Goal: Information Seeking & Learning: Learn about a topic

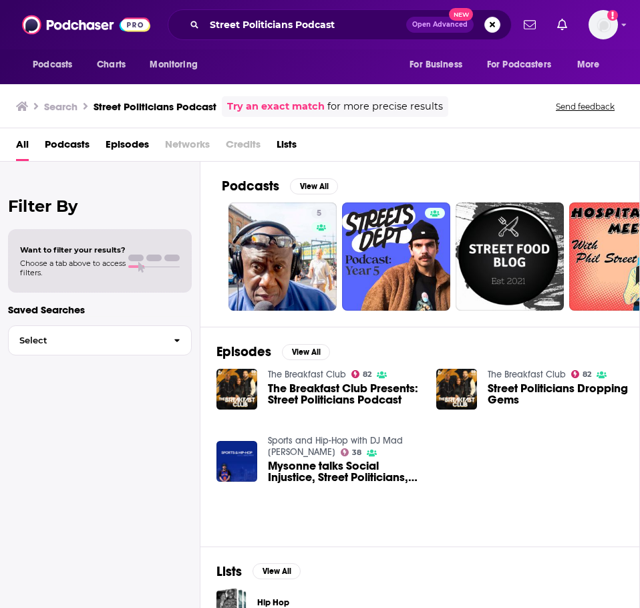
click at [130, 145] on span "Episodes" at bounding box center [127, 147] width 43 height 27
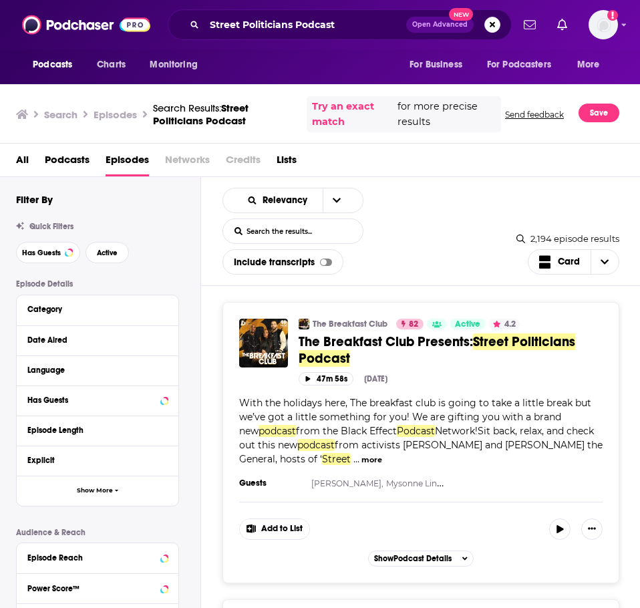
click at [53, 163] on span "Podcasts" at bounding box center [67, 162] width 45 height 27
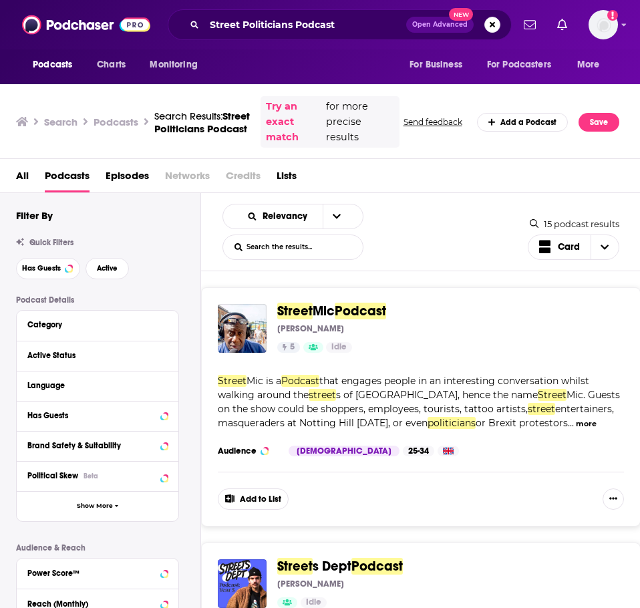
click at [131, 178] on span "Episodes" at bounding box center [127, 177] width 43 height 27
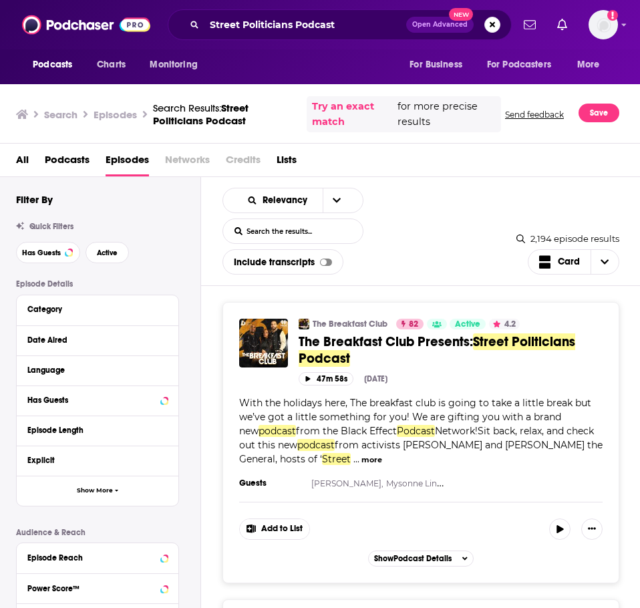
click at [49, 160] on span "Podcasts" at bounding box center [67, 162] width 45 height 27
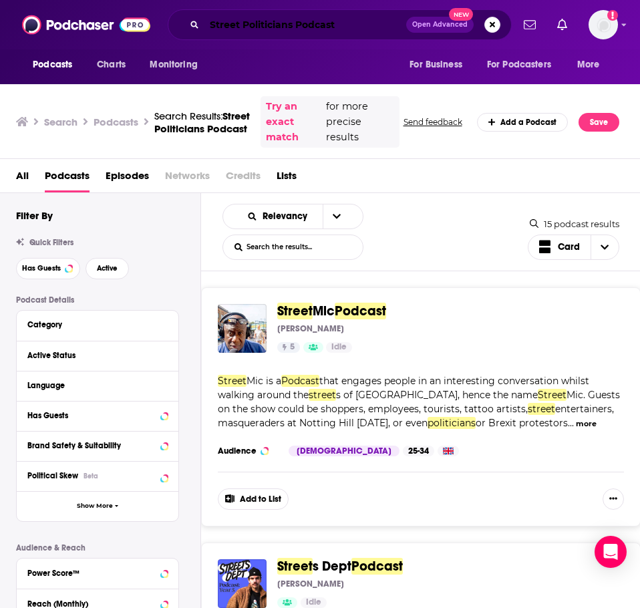
click at [368, 24] on input "Street Politicians Podcast" at bounding box center [305, 24] width 202 height 21
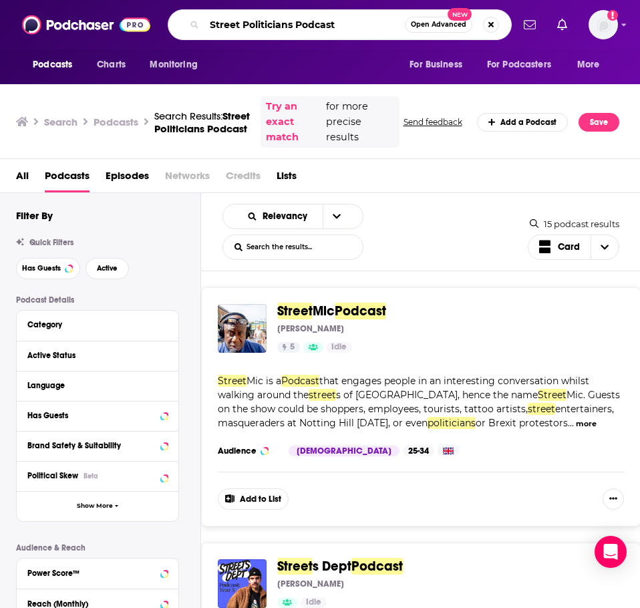
drag, startPoint x: 368, startPoint y: 24, endPoint x: 306, endPoint y: 28, distance: 62.2
click at [306, 28] on input "Street Politicians Podcast" at bounding box center [304, 24] width 200 height 21
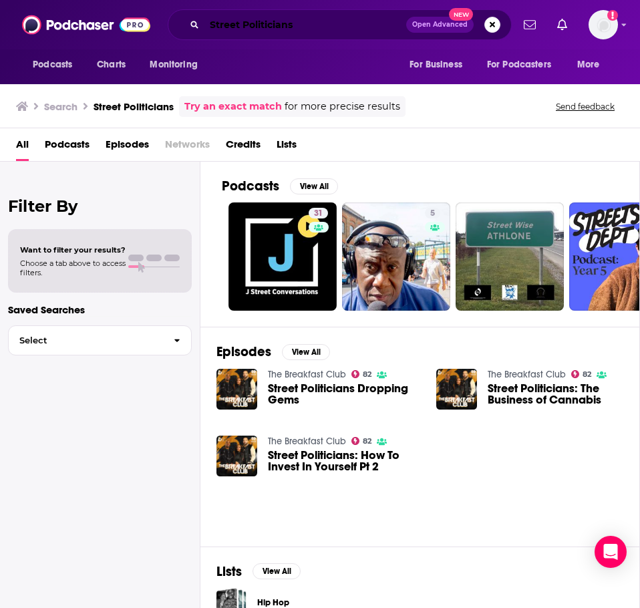
click at [250, 14] on input "Street Politicians" at bounding box center [305, 24] width 202 height 21
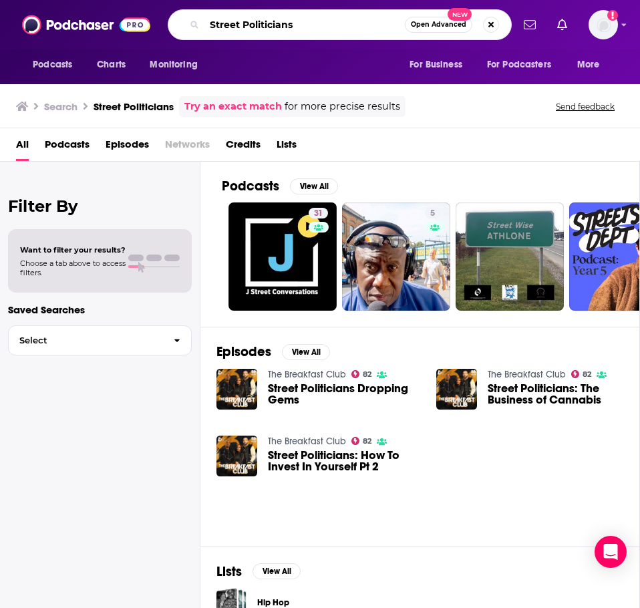
click at [250, 14] on input "Street Politicians" at bounding box center [304, 24] width 200 height 21
type input "Social Justice Matters"
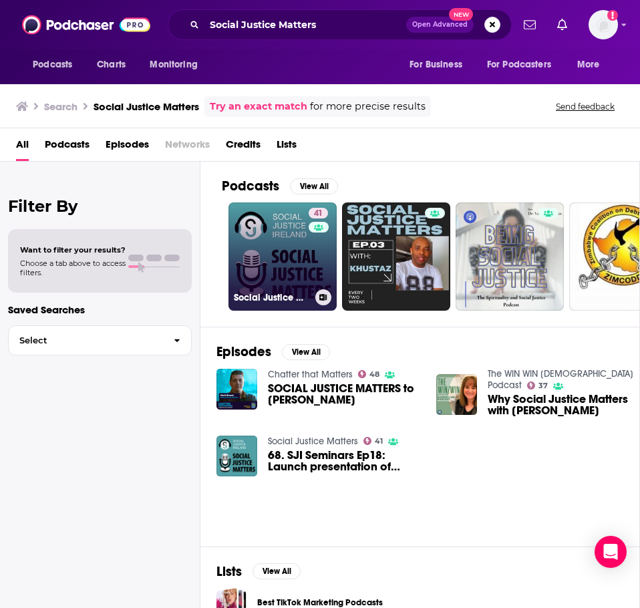
click at [276, 261] on link "41 Social Justice Matters" at bounding box center [282, 256] width 108 height 108
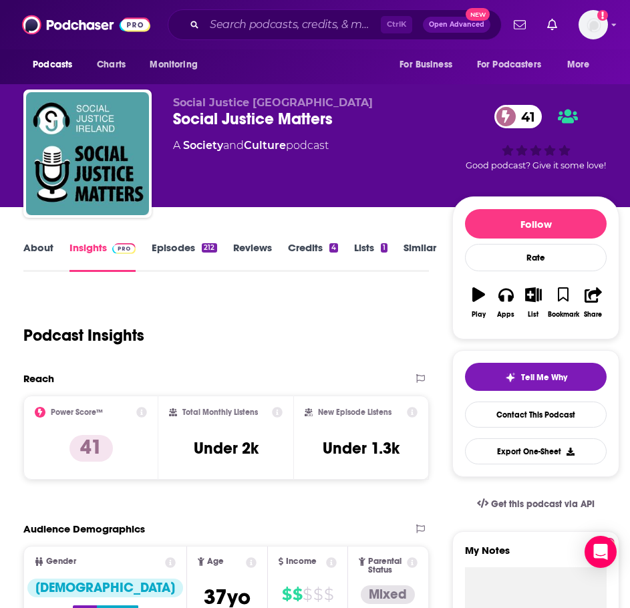
click at [190, 245] on link "Episodes 212" at bounding box center [184, 256] width 65 height 31
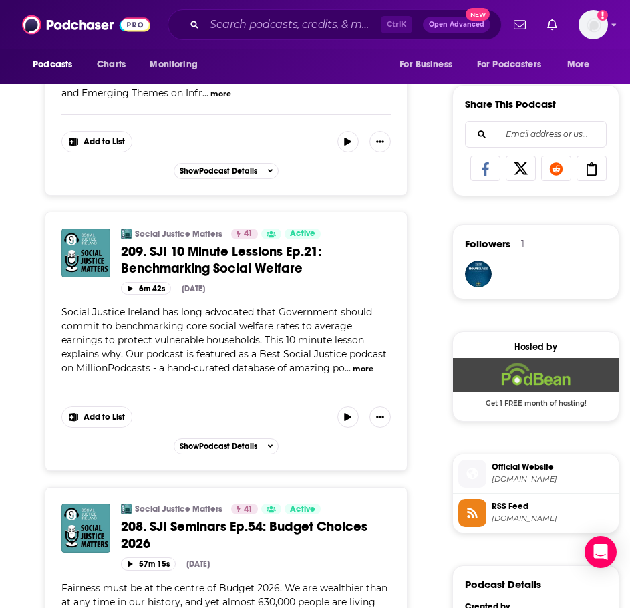
scroll to position [802, 0]
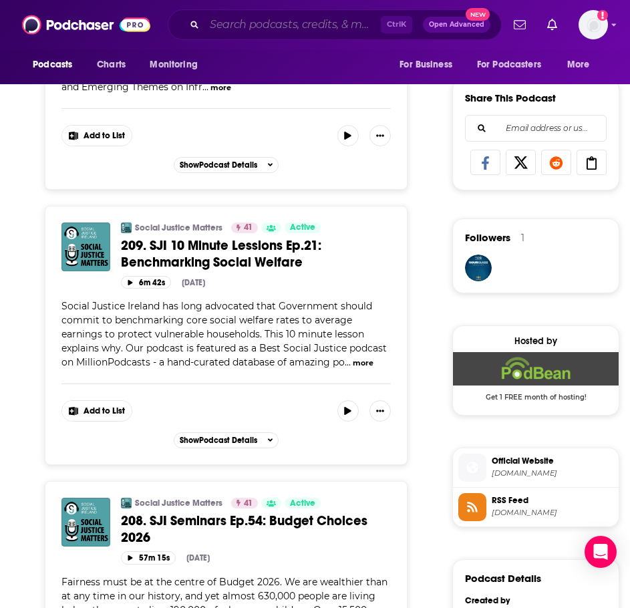
click at [282, 23] on input "Search podcasts, credits, & more..." at bounding box center [292, 24] width 176 height 21
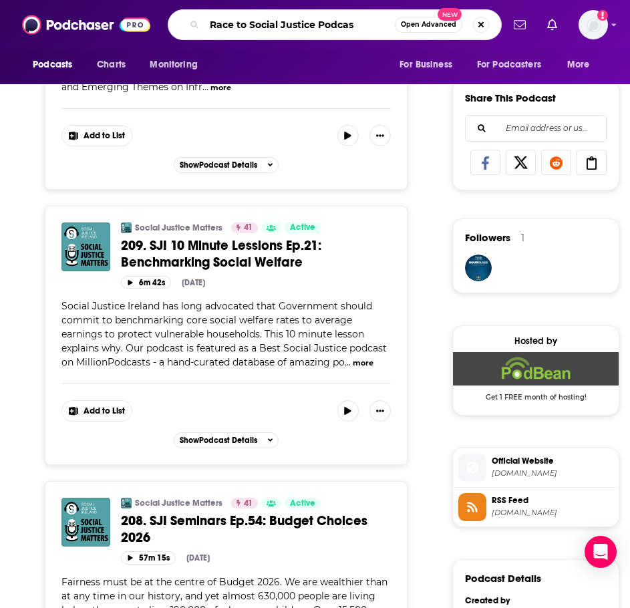
type input "Race to Social Justice Podcast"
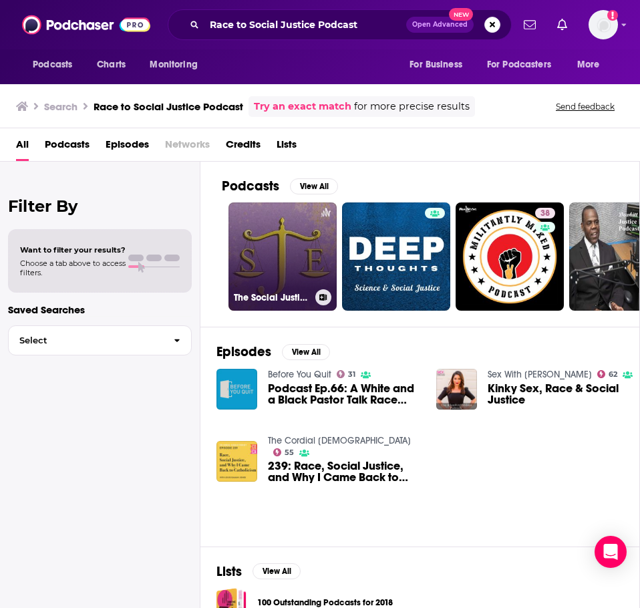
click at [275, 295] on h3 "The Social Justice Exchange" at bounding box center [272, 297] width 76 height 11
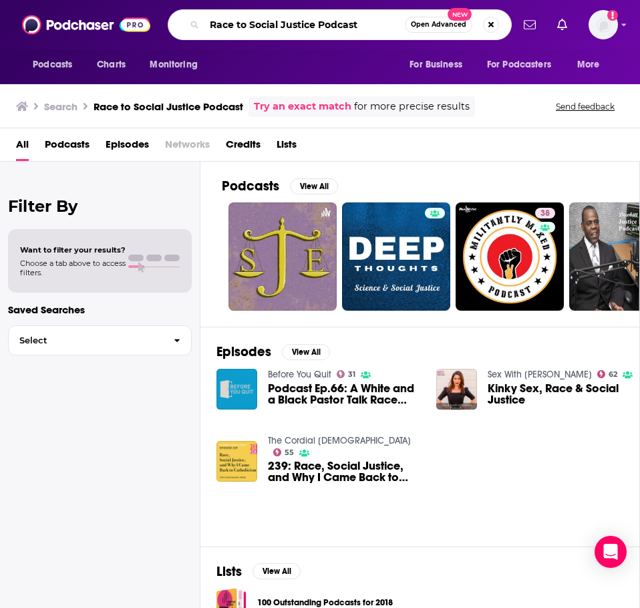
click at [306, 25] on input "Race to Social Justice Podcast" at bounding box center [304, 24] width 200 height 21
type input "Faith and Justice Book Group"
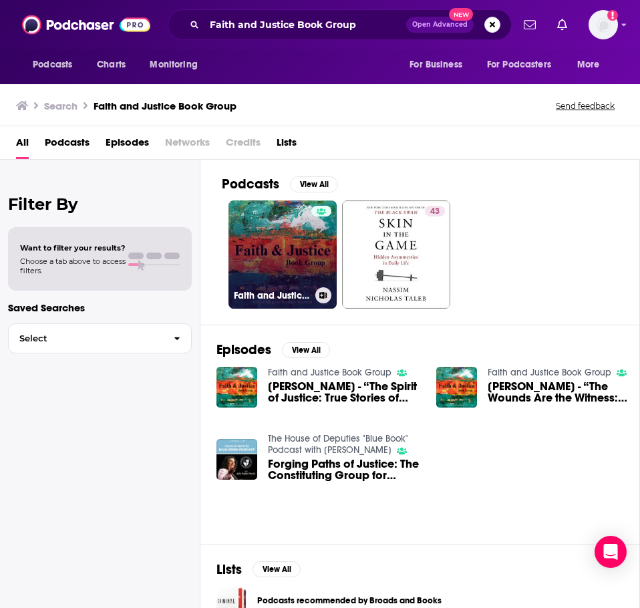
click at [295, 295] on h3 "Faith and Justice Book Group" at bounding box center [272, 295] width 76 height 11
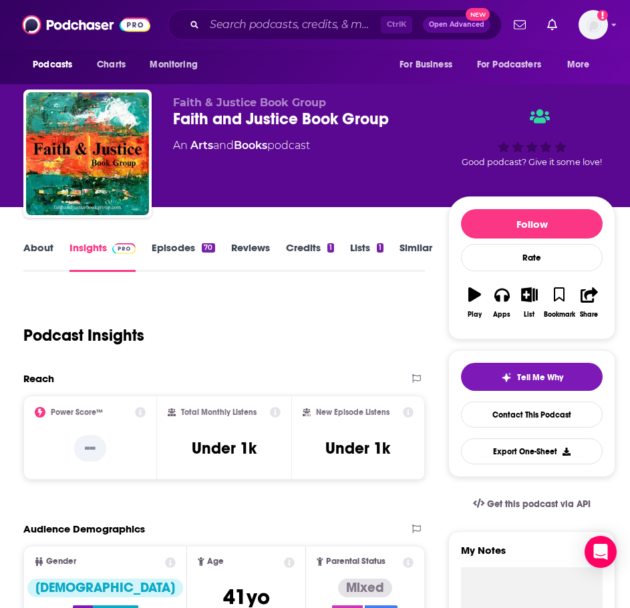
click at [192, 246] on link "Episodes 70" at bounding box center [183, 256] width 63 height 31
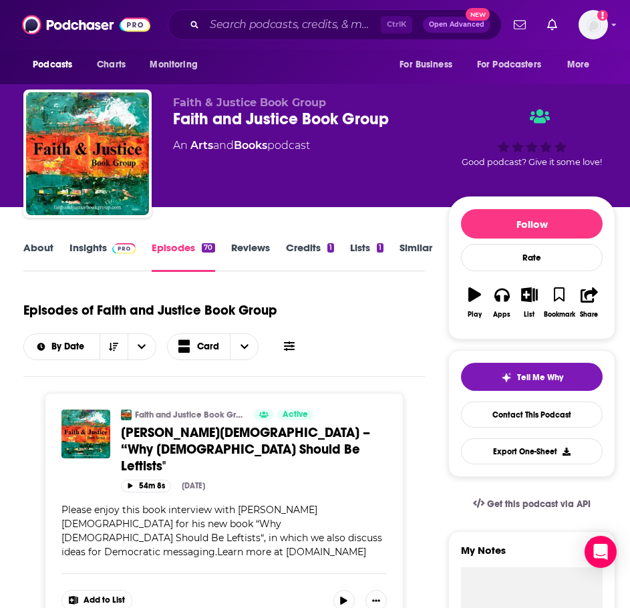
click at [275, 11] on div "Ctrl K Open Advanced New" at bounding box center [335, 24] width 334 height 31
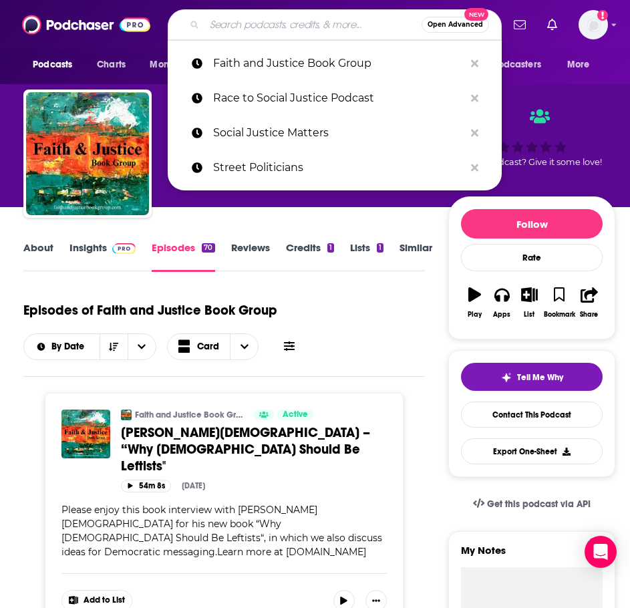
click at [275, 20] on input "Search podcasts, credits, & more..." at bounding box center [312, 24] width 217 height 21
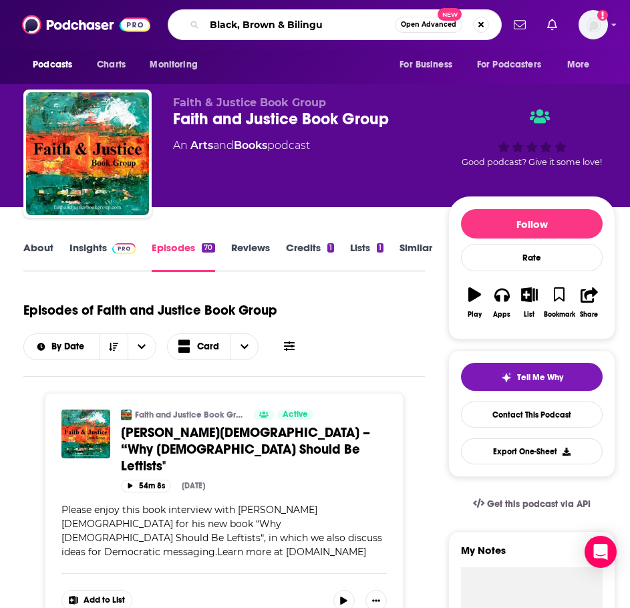
type input "Black, Brown & Bilingue"
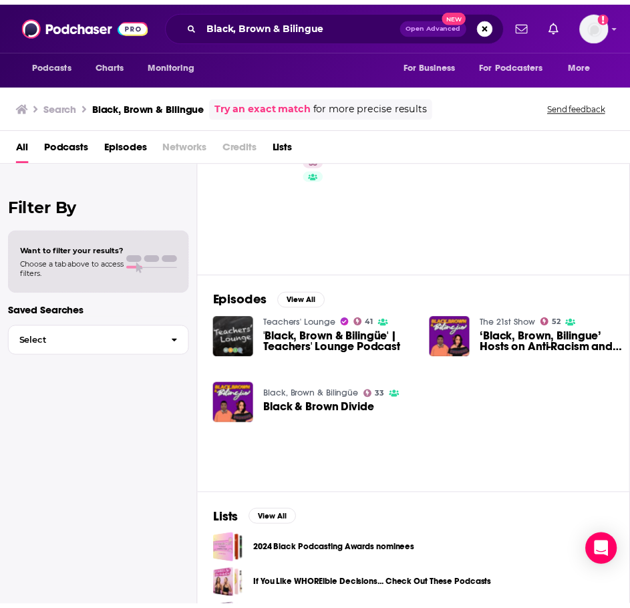
scroll to position [45, 0]
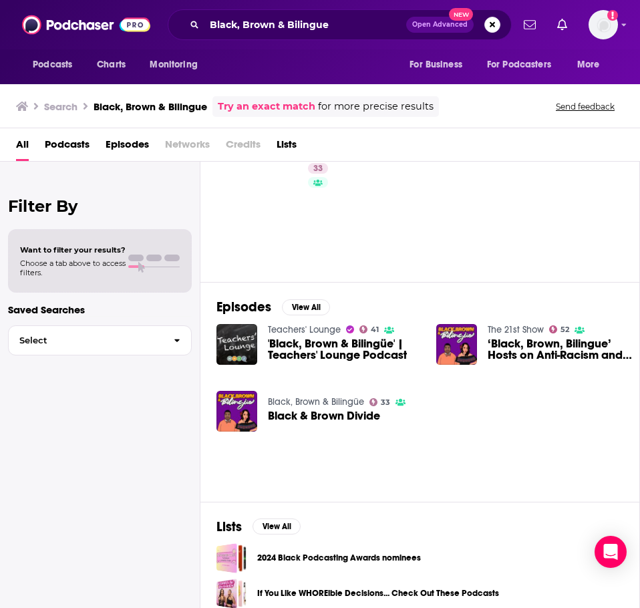
click at [327, 416] on span "Black & Brown Divide" at bounding box center [324, 415] width 112 height 11
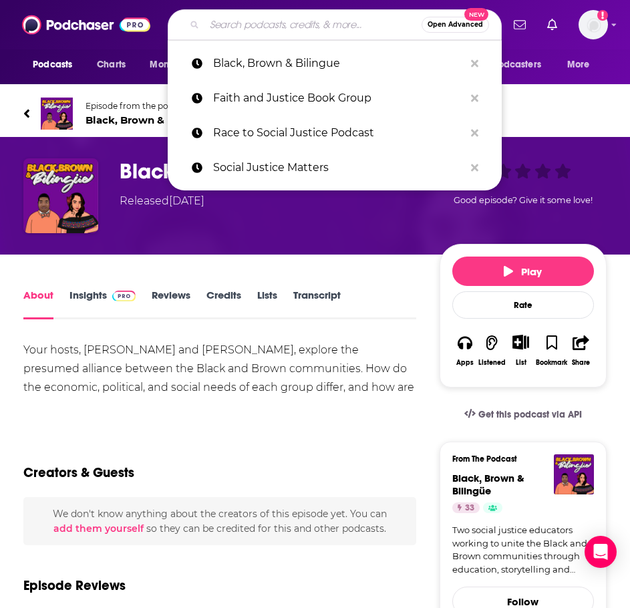
click at [283, 27] on input "Search podcasts, credits, & more..." at bounding box center [312, 24] width 217 height 21
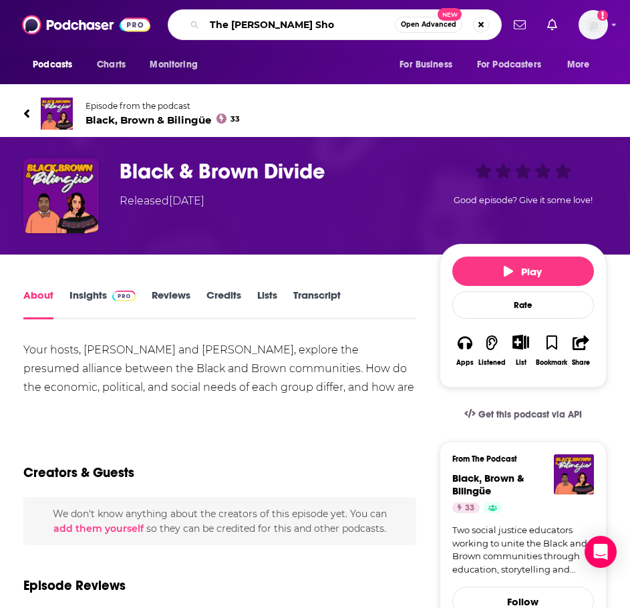
type input "The [PERSON_NAME] Show"
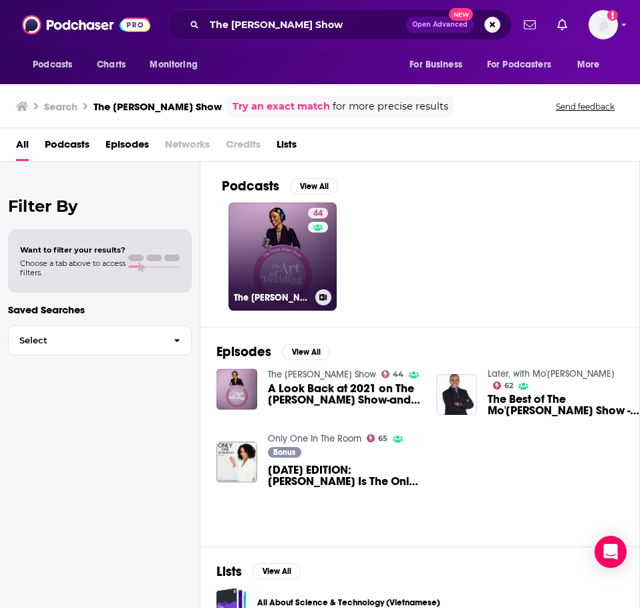
click at [287, 254] on link "44 The [PERSON_NAME] Show" at bounding box center [282, 256] width 108 height 108
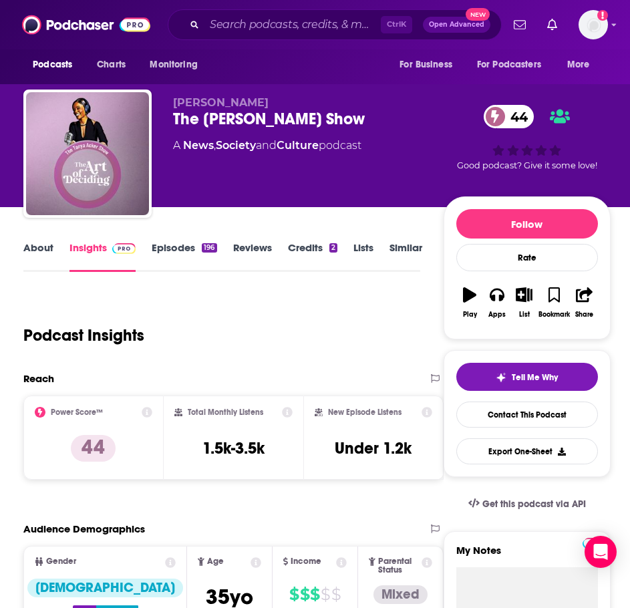
click at [176, 249] on link "Episodes 196" at bounding box center [184, 256] width 65 height 31
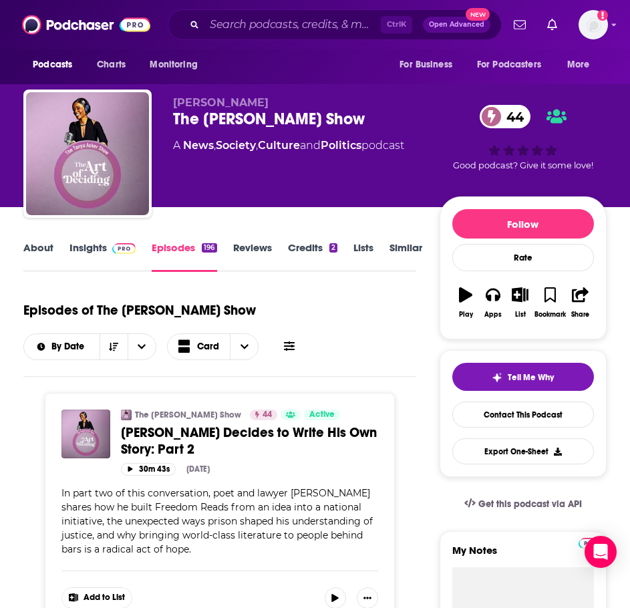
click at [43, 245] on link "About" at bounding box center [38, 256] width 30 height 31
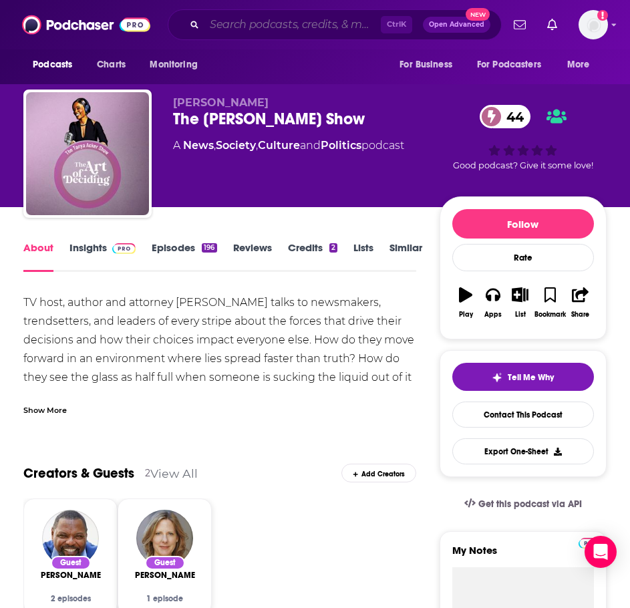
click at [366, 29] on input "Search podcasts, credits, & more..." at bounding box center [292, 24] width 176 height 21
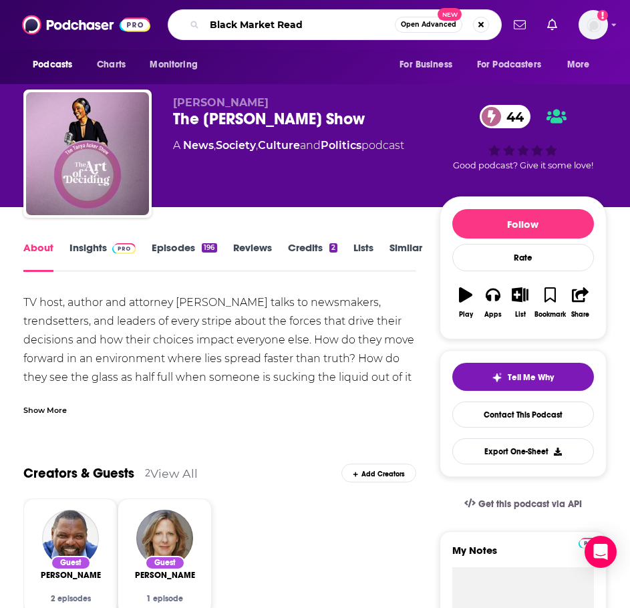
type input "Black Market Reads"
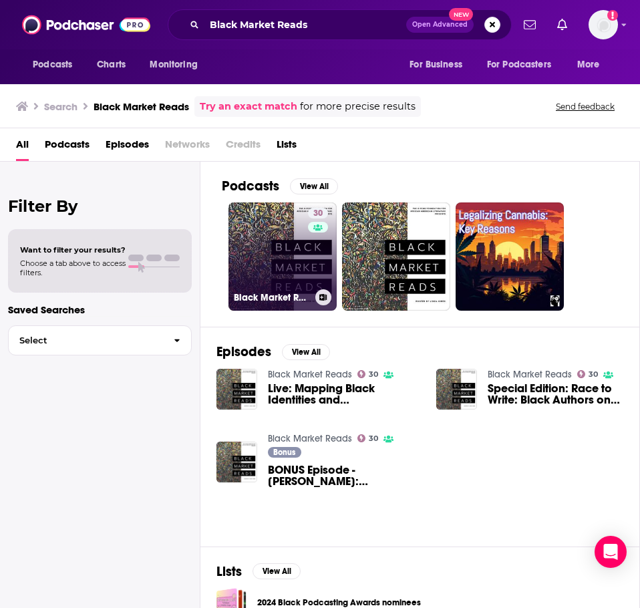
click at [268, 296] on h3 "Black Market Reads" at bounding box center [272, 297] width 76 height 11
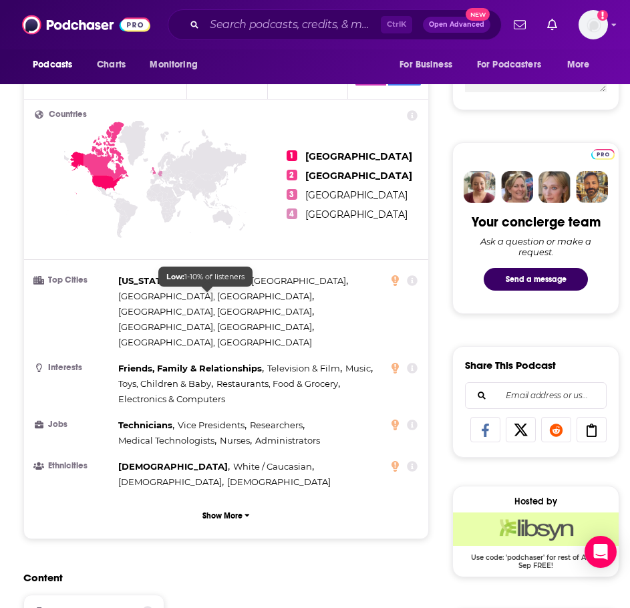
scroll to position [67, 0]
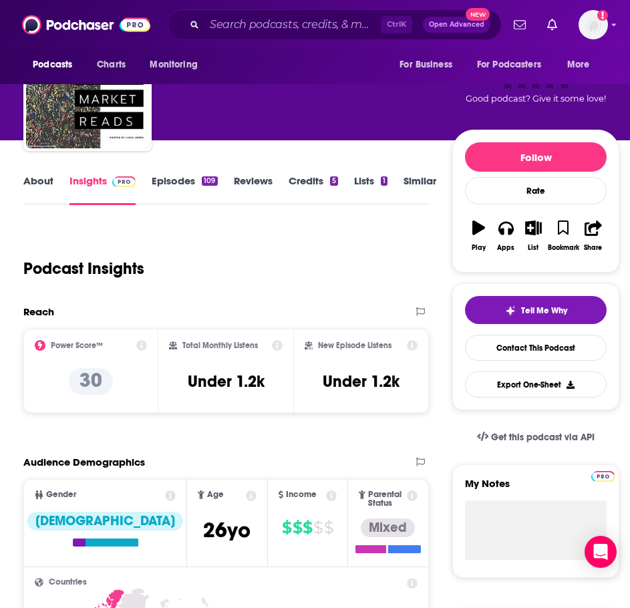
click at [191, 189] on link "Episodes 109" at bounding box center [184, 189] width 65 height 31
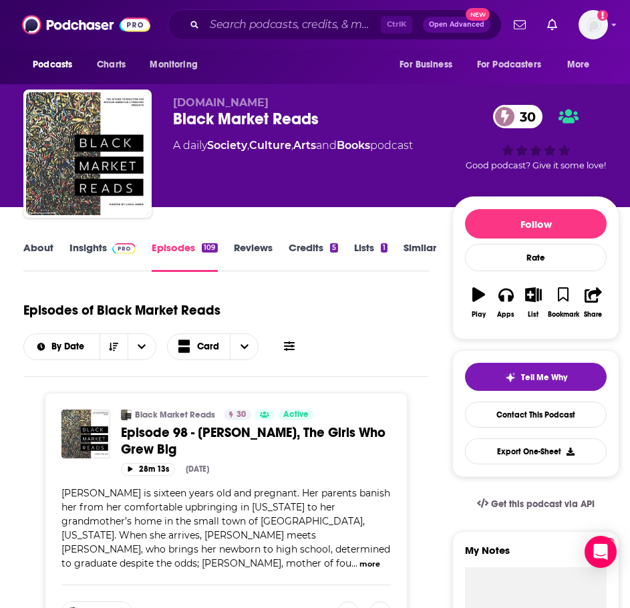
click at [392, 325] on div "Episodes of Black Market Reads By Date Card" at bounding box center [225, 326] width 405 height 67
click at [39, 248] on link "About" at bounding box center [38, 256] width 30 height 31
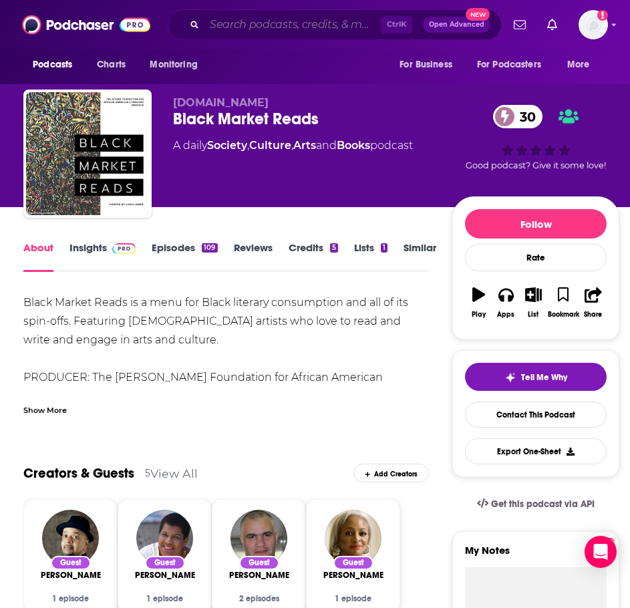
click at [248, 27] on input "Search podcasts, credits, & more..." at bounding box center [292, 24] width 176 height 21
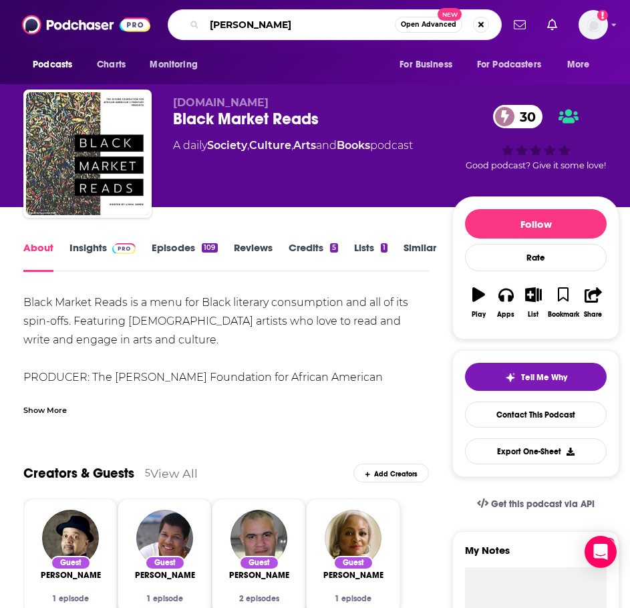
type input "[PERSON_NAME]"
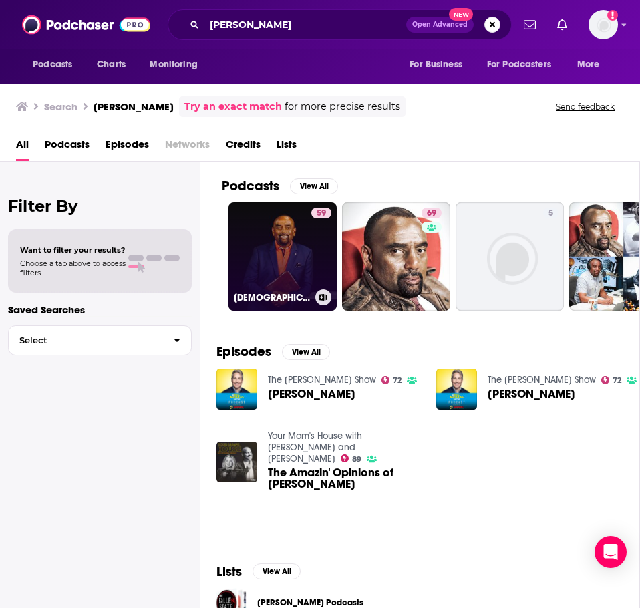
click at [273, 301] on h3 "[DEMOGRAPHIC_DATA] with [PERSON_NAME]" at bounding box center [272, 297] width 76 height 11
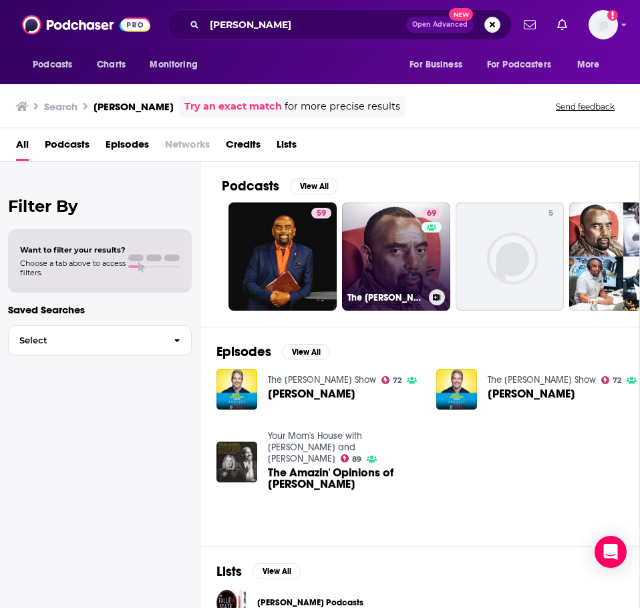
click at [385, 301] on h3 "The [PERSON_NAME] Radio Show" at bounding box center [385, 297] width 76 height 11
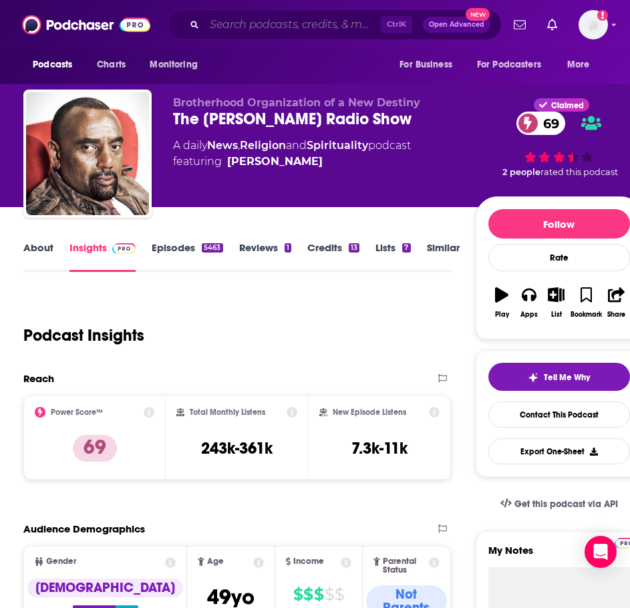
click at [300, 18] on input "Search podcasts, credits, & more..." at bounding box center [292, 24] width 176 height 21
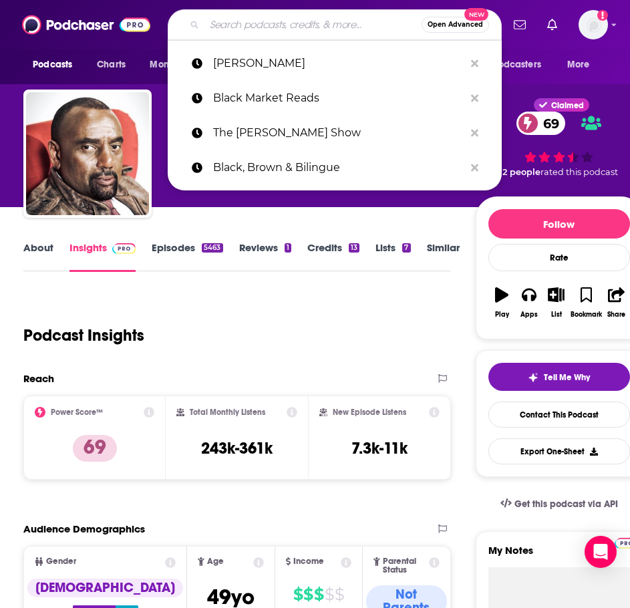
click at [300, 18] on input "Search podcasts, credits, & more..." at bounding box center [312, 24] width 217 height 21
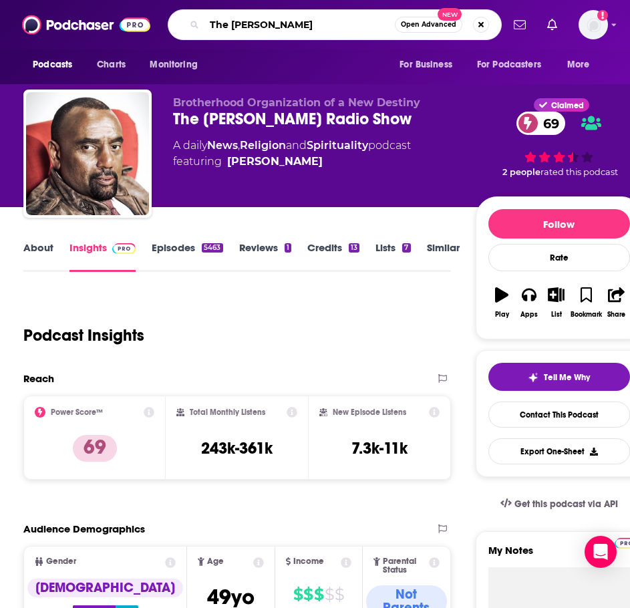
type input "The [PERSON_NAME] Show"
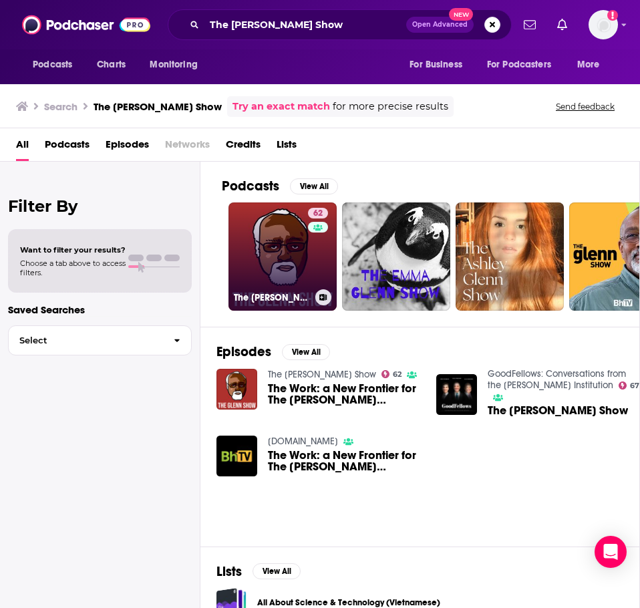
click at [292, 298] on h3 "The [PERSON_NAME] Show" at bounding box center [272, 297] width 76 height 11
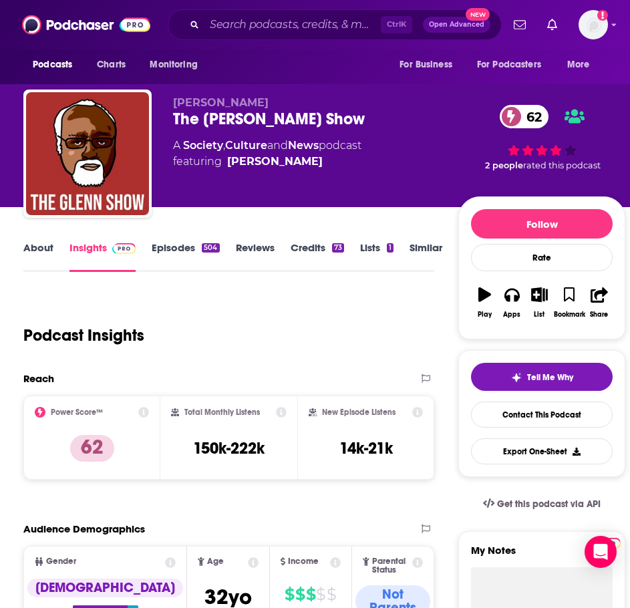
click at [182, 246] on link "Episodes 504" at bounding box center [185, 256] width 67 height 31
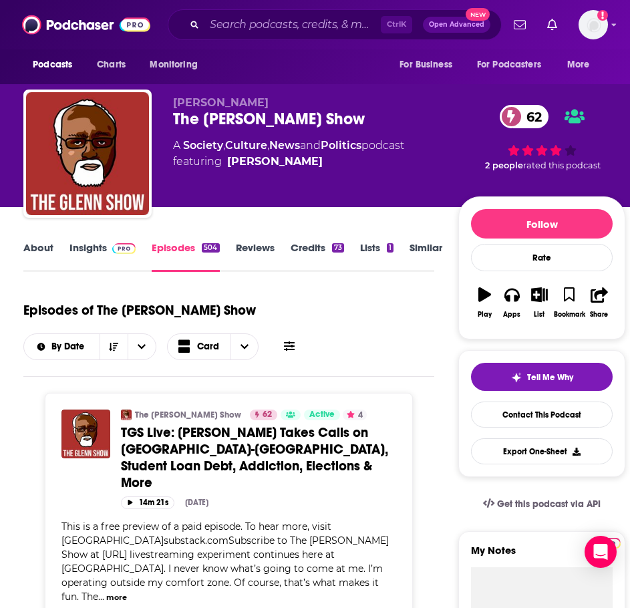
click at [47, 248] on link "About" at bounding box center [38, 256] width 30 height 31
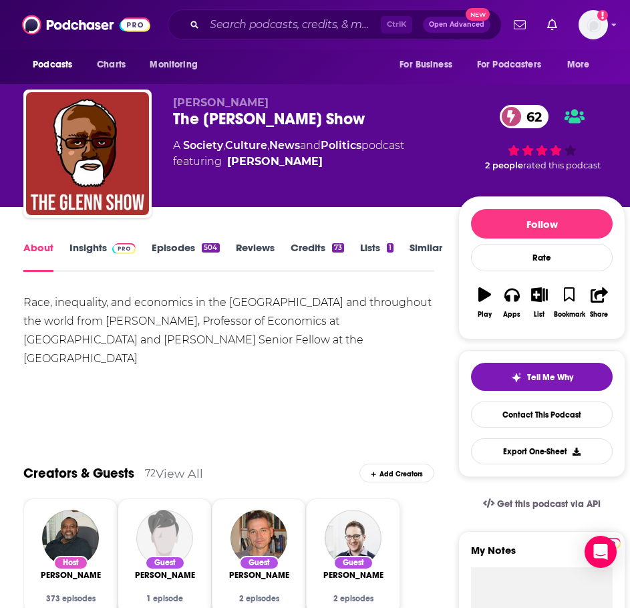
click at [173, 259] on link "Episodes 504" at bounding box center [185, 256] width 67 height 31
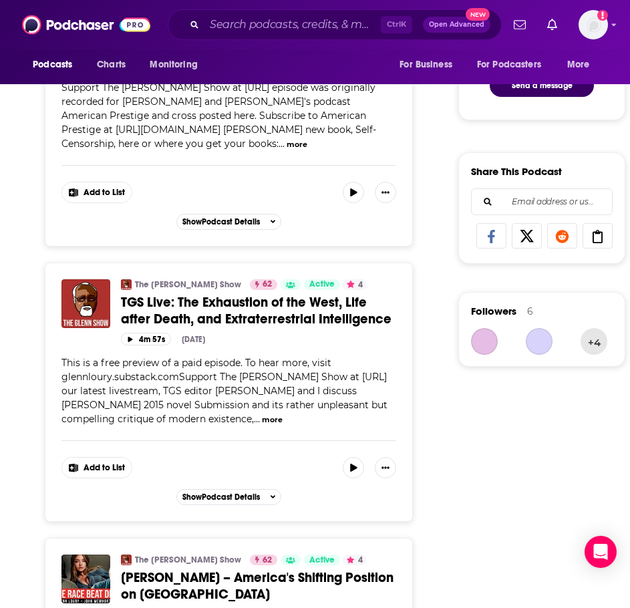
scroll to position [735, 0]
